Goal: Task Accomplishment & Management: Complete application form

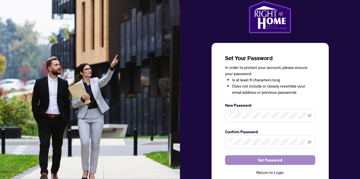
click at [277, 158] on span "Set Password" at bounding box center [270, 159] width 24 height 9
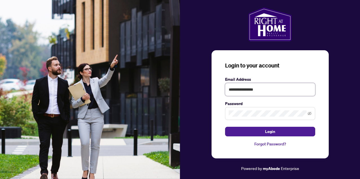
type input "**********"
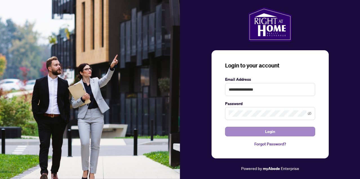
click at [261, 131] on button "Login" at bounding box center [270, 131] width 90 height 10
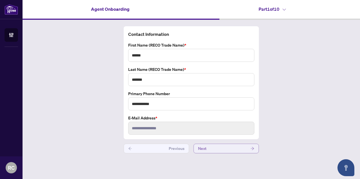
click at [236, 149] on button "Next" at bounding box center [225, 148] width 65 height 10
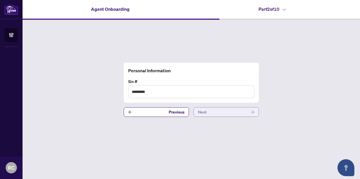
click at [213, 112] on button "Next" at bounding box center [225, 112] width 65 height 10
click at [150, 94] on input "text" at bounding box center [191, 91] width 126 height 13
click at [141, 92] on input "*********" at bounding box center [191, 91] width 126 height 13
click at [161, 94] on input "**********" at bounding box center [191, 91] width 126 height 13
type input "**********"
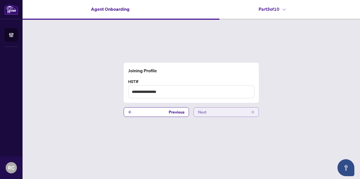
click at [227, 114] on button "Next" at bounding box center [225, 112] width 65 height 10
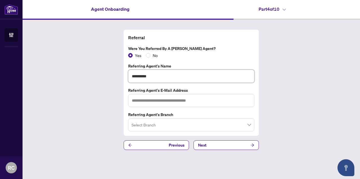
type input "**********"
paste input "**********"
type input "**********"
click at [197, 124] on input "search" at bounding box center [189, 125] width 114 height 12
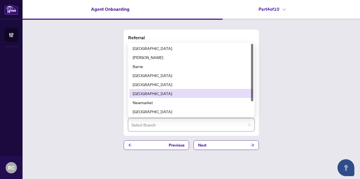
click at [164, 91] on div "[GEOGRAPHIC_DATA]" at bounding box center [191, 93] width 117 height 6
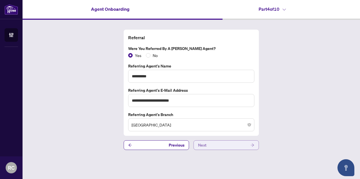
click at [210, 146] on button "Next" at bounding box center [225, 145] width 65 height 10
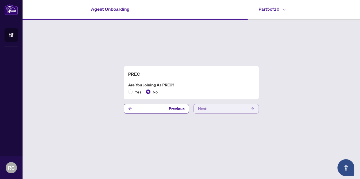
click at [213, 107] on button "Next" at bounding box center [225, 109] width 65 height 10
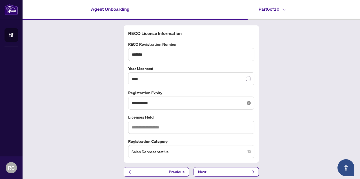
click at [247, 102] on icon "close-circle" at bounding box center [249, 103] width 4 height 4
click at [247, 102] on div at bounding box center [191, 103] width 119 height 6
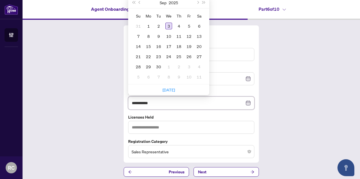
type input "**********"
click at [172, 3] on button "2025" at bounding box center [173, 2] width 9 height 11
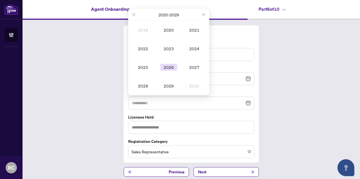
click at [171, 63] on td "2026" at bounding box center [169, 67] width 26 height 19
click at [144, 83] on div "Oct" at bounding box center [143, 85] width 17 height 7
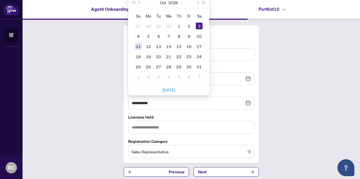
type input "**********"
click at [137, 46] on div "11" at bounding box center [138, 46] width 7 height 7
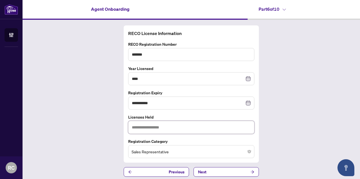
click at [152, 129] on input "text" at bounding box center [191, 127] width 126 height 13
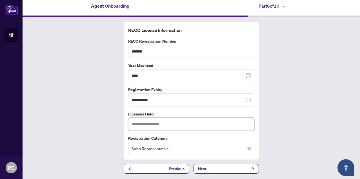
scroll to position [2, 0]
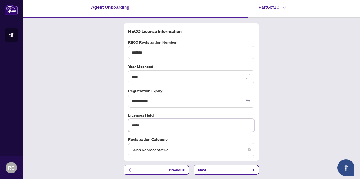
click at [162, 128] on input "****" at bounding box center [191, 125] width 126 height 13
type input "**********"
click at [211, 169] on button "Next" at bounding box center [225, 170] width 65 height 10
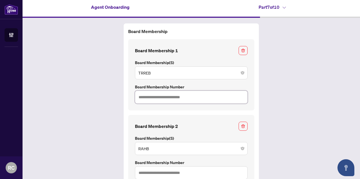
click at [185, 95] on input "text" at bounding box center [191, 96] width 113 height 13
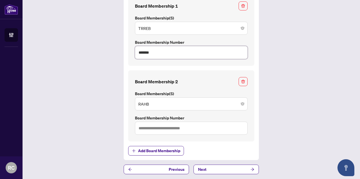
scroll to position [46, 0]
type input "*******"
click at [165, 128] on input "text" at bounding box center [191, 128] width 113 height 13
type input "*"
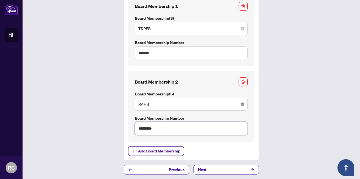
type input "*********"
click at [242, 102] on span at bounding box center [191, 104] width 106 height 11
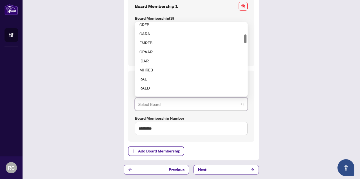
scroll to position [93, 0]
type input "**"
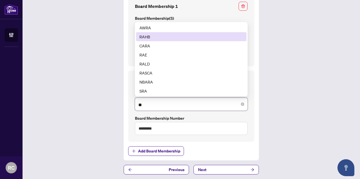
click at [156, 38] on div "RAHB" at bounding box center [191, 37] width 104 height 6
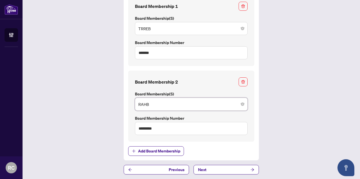
click at [166, 104] on span "RAHB" at bounding box center [191, 104] width 106 height 11
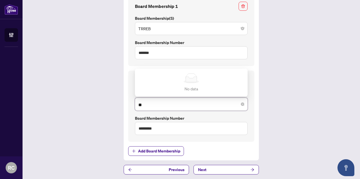
type input "*"
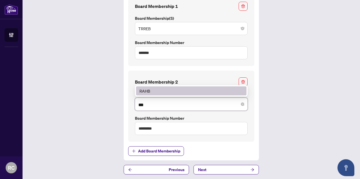
type input "****"
click at [197, 89] on div "RAHB" at bounding box center [191, 91] width 104 height 6
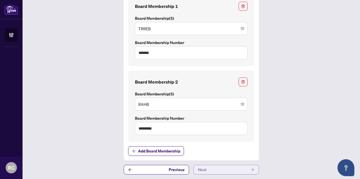
click at [231, 168] on button "Next" at bounding box center [225, 169] width 65 height 10
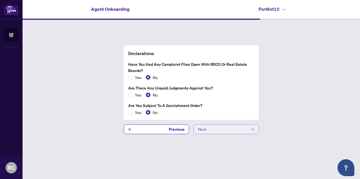
click at [210, 127] on button "Next" at bounding box center [225, 129] width 65 height 10
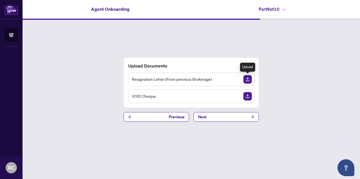
click at [250, 79] on img "Upload Document" at bounding box center [247, 79] width 8 height 8
click at [245, 95] on img "Upload Document" at bounding box center [247, 96] width 8 height 8
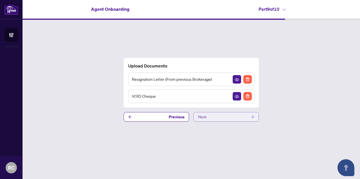
click at [239, 118] on button "Next" at bounding box center [225, 117] width 65 height 10
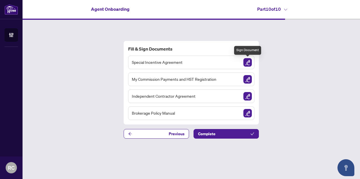
click at [247, 61] on img "Sign Document" at bounding box center [247, 62] width 8 height 8
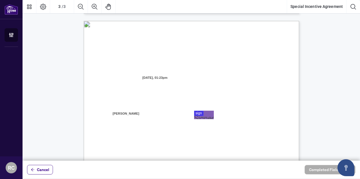
scroll to position [576, 0]
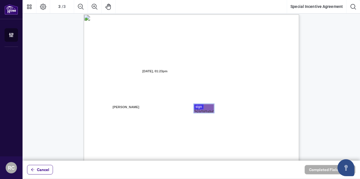
click at [200, 108] on div at bounding box center [191, 80] width 337 height 160
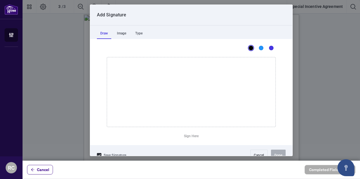
scroll to position [2, 0]
click at [122, 32] on div "Image" at bounding box center [121, 31] width 16 height 11
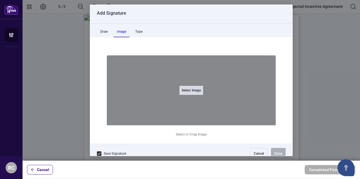
click at [189, 89] on button "Select Image" at bounding box center [191, 90] width 24 height 9
click at [191, 90] on input "Select Image" at bounding box center [226, 93] width 71 height 6
type input "**********"
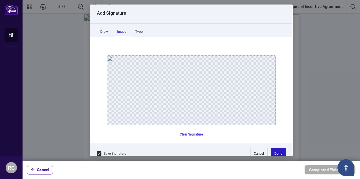
click at [280, 153] on button "Done" at bounding box center [278, 153] width 15 height 11
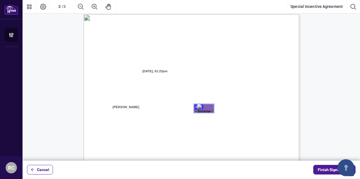
click at [201, 111] on div "Page 3" at bounding box center [204, 108] width 14 height 8
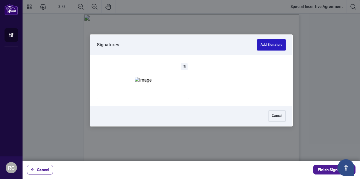
click at [276, 49] on button "Add Signature" at bounding box center [271, 44] width 28 height 11
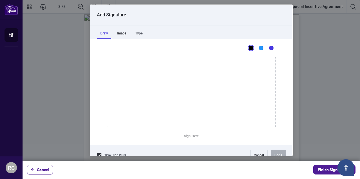
click at [121, 32] on div "Image" at bounding box center [121, 33] width 16 height 11
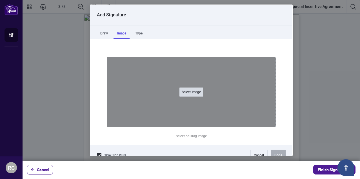
click at [195, 93] on button "Select Image" at bounding box center [191, 91] width 24 height 9
click at [191, 92] on input "Select Image" at bounding box center [226, 95] width 71 height 6
type input "**********"
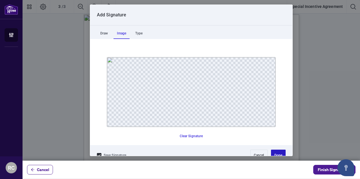
click at [274, 152] on button "Done" at bounding box center [278, 154] width 15 height 11
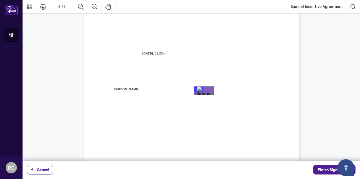
scroll to position [595, 0]
click at [159, 132] on span "Title: ______________________________" at bounding box center [131, 131] width 57 height 5
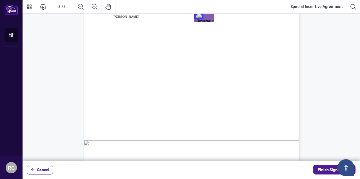
scroll to position [613, 0]
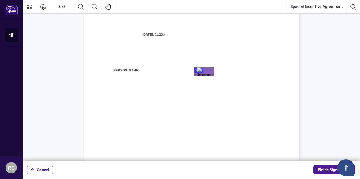
click at [208, 73] on div "Page 3" at bounding box center [204, 71] width 14 height 8
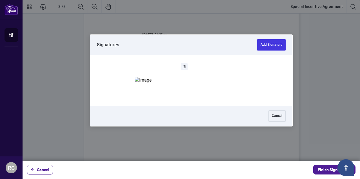
drag, startPoint x: 188, startPoint y: 62, endPoint x: 206, endPoint y: 51, distance: 21.4
click at [206, 51] on div "Signatures Add Signature Cancel" at bounding box center [191, 80] width 202 height 91
click at [274, 117] on button "Cancel" at bounding box center [276, 115] width 17 height 11
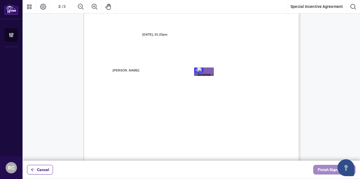
click at [326, 170] on span "Finish Signing" at bounding box center [330, 169] width 25 height 9
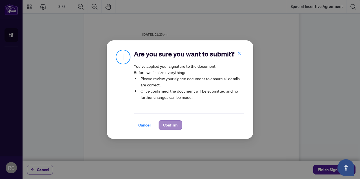
click at [172, 123] on span "Confirm" at bounding box center [170, 124] width 14 height 9
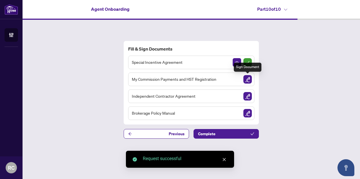
click at [245, 76] on img "Sign Document" at bounding box center [247, 79] width 8 height 8
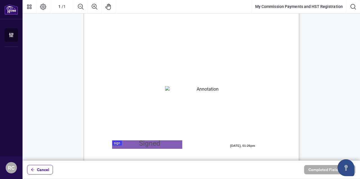
scroll to position [25, 0]
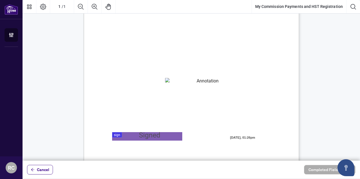
click at [219, 83] on textarea "01K2N82W0617PR3KA8X9DYAB9F" at bounding box center [205, 82] width 81 height 8
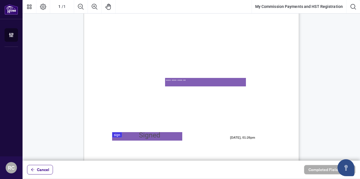
type textarea "**********"
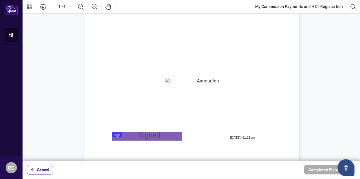
click at [114, 134] on div at bounding box center [191, 80] width 337 height 160
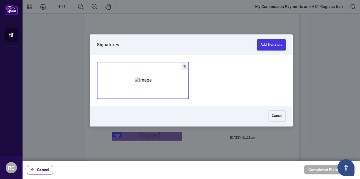
click at [152, 77] on img "Add Signature" at bounding box center [143, 80] width 17 height 6
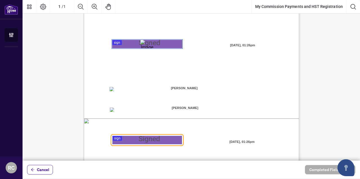
scroll to position [116, 0]
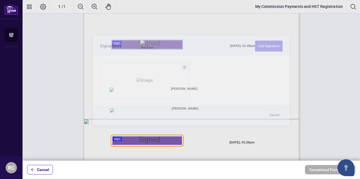
click at [119, 138] on div at bounding box center [191, 80] width 337 height 160
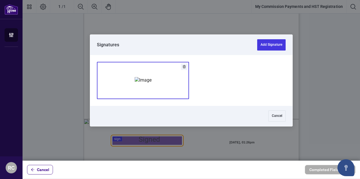
click at [151, 77] on img "Add Signature" at bounding box center [143, 80] width 17 height 6
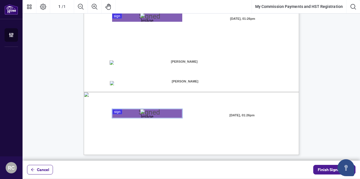
scroll to position [143, 0]
click at [330, 169] on span "Finish Signing" at bounding box center [330, 169] width 25 height 9
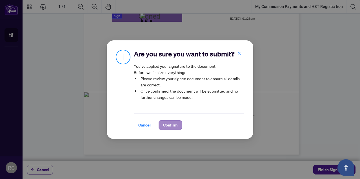
click at [176, 122] on span "Confirm" at bounding box center [170, 124] width 14 height 9
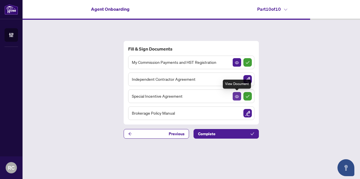
click at [237, 96] on icon "View Document" at bounding box center [237, 96] width 4 height 4
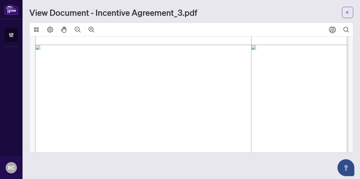
scroll to position [500, 0]
click at [345, 10] on button "button" at bounding box center [347, 12] width 11 height 11
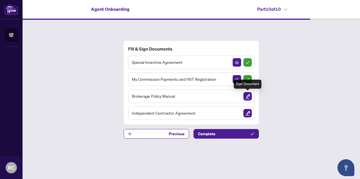
click at [246, 97] on img "Sign Document" at bounding box center [247, 96] width 8 height 8
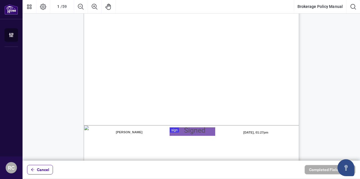
scroll to position [113, 0]
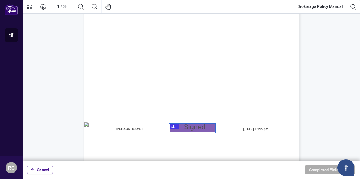
click at [175, 127] on div at bounding box center [191, 80] width 337 height 160
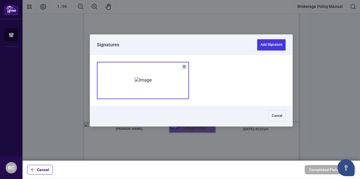
click at [149, 83] on img "Add Signature" at bounding box center [143, 80] width 17 height 6
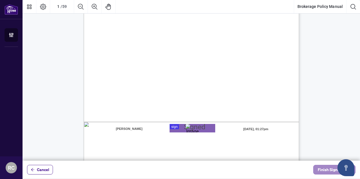
click at [318, 172] on span "Finish Signing" at bounding box center [330, 169] width 25 height 9
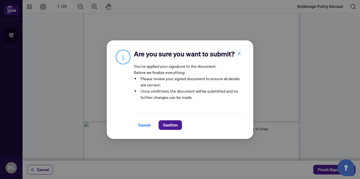
click at [184, 124] on div "Cancel Confirm" at bounding box center [189, 125] width 110 height 10
click at [166, 128] on span "Confirm" at bounding box center [170, 124] width 14 height 9
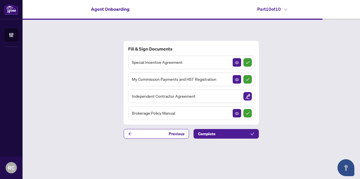
click at [245, 101] on div "Independent Contractor Agreement" at bounding box center [191, 96] width 126 height 14
click at [248, 96] on img "Sign Document" at bounding box center [247, 96] width 8 height 8
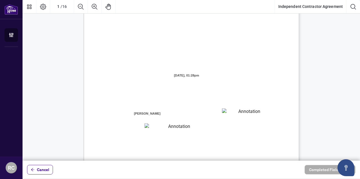
scroll to position [23, 0]
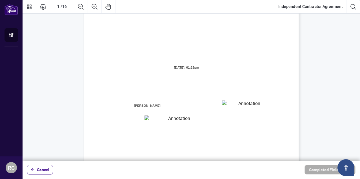
click at [245, 107] on textarea "01K2N7ZVXADQDZS13CP82GTG0Z" at bounding box center [247, 104] width 51 height 8
type textarea "********"
click at [169, 120] on textarea "01K2N800VRNZWEDT7GS4268ZBH" at bounding box center [176, 118] width 64 height 7
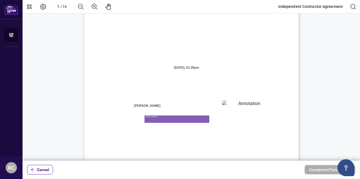
type textarea "**********"
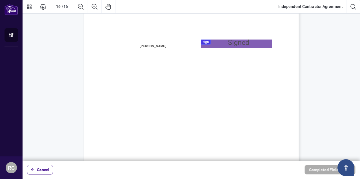
scroll to position [4278, 0]
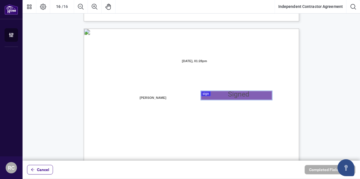
click at [211, 95] on div at bounding box center [191, 80] width 337 height 160
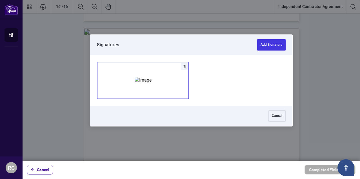
click at [135, 77] on img "Add Signature" at bounding box center [143, 80] width 17 height 6
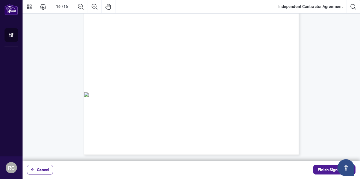
scroll to position [0, 0]
click at [329, 171] on span "Finish Signing" at bounding box center [330, 169] width 25 height 9
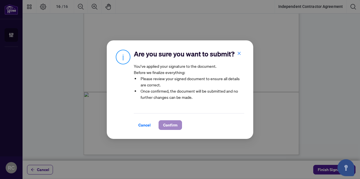
click at [171, 122] on span "Confirm" at bounding box center [170, 124] width 14 height 9
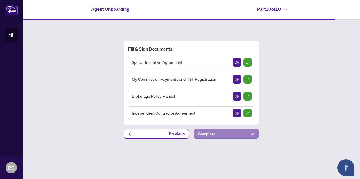
click at [214, 135] on span "Complete" at bounding box center [206, 133] width 17 height 9
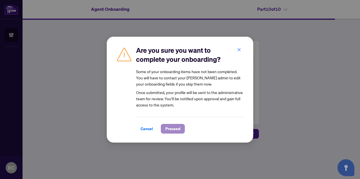
click at [177, 128] on span "Proceed" at bounding box center [172, 128] width 15 height 9
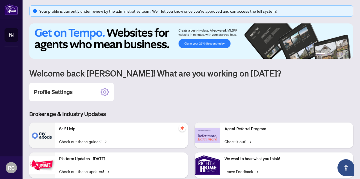
scroll to position [3, 0]
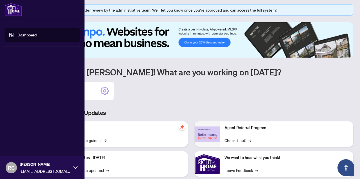
click at [77, 167] on icon at bounding box center [75, 167] width 5 height 5
click at [24, 134] on span "Logout" at bounding box center [22, 133] width 13 height 9
